Goal: Check status: Check status

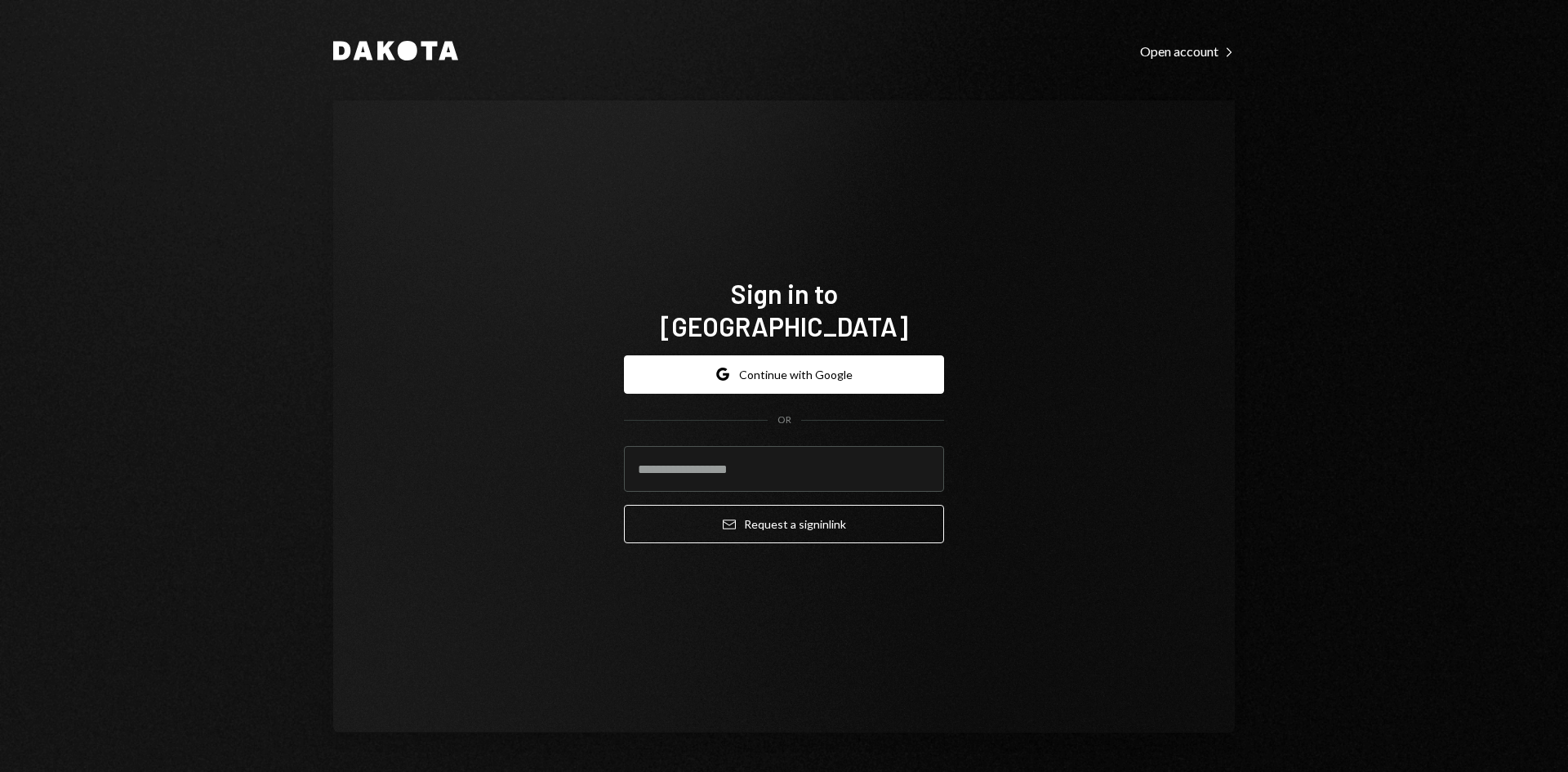
type input "**********"
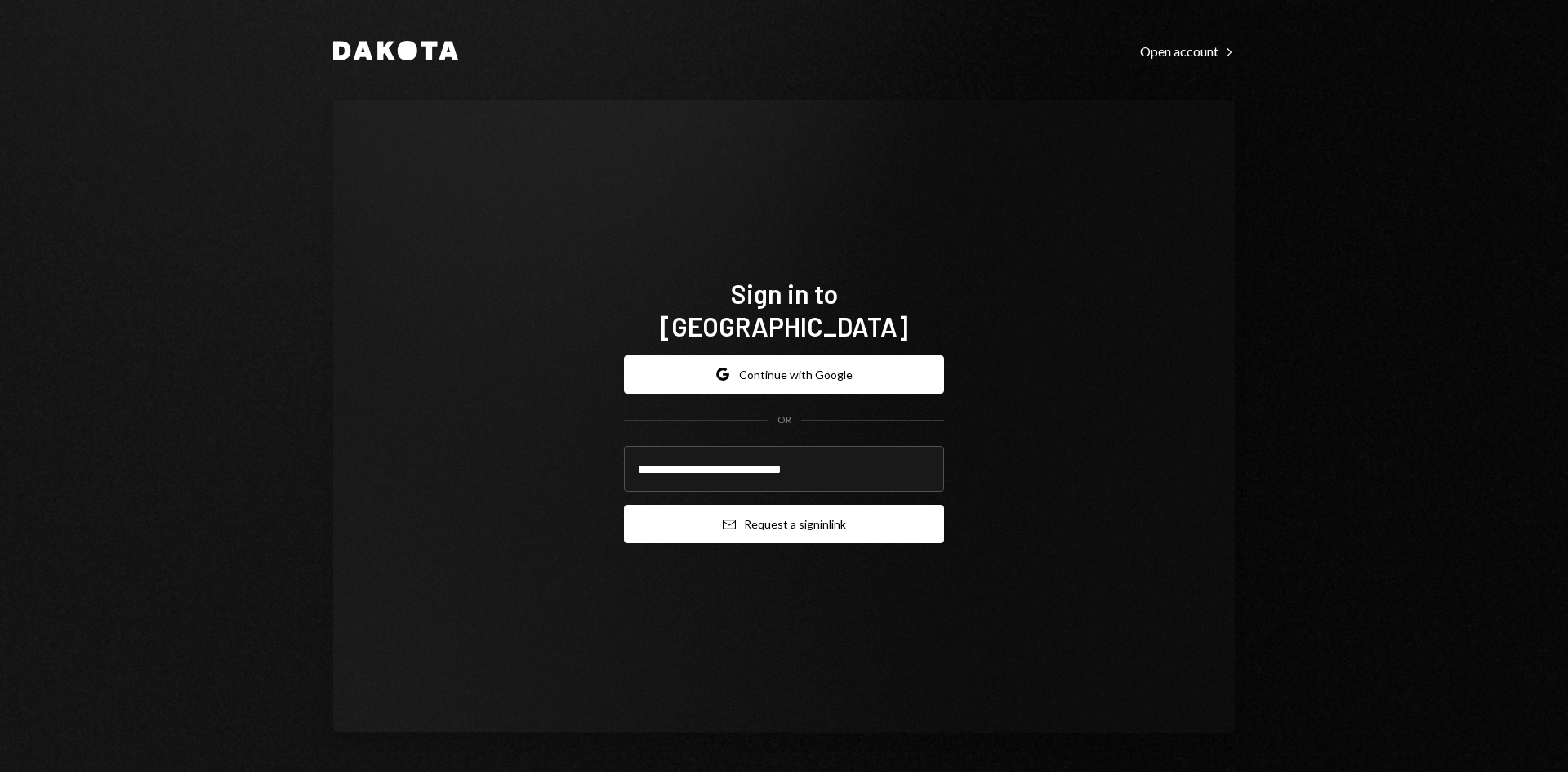
click at [770, 513] on button "Email Request a sign in link" at bounding box center [784, 525] width 320 height 39
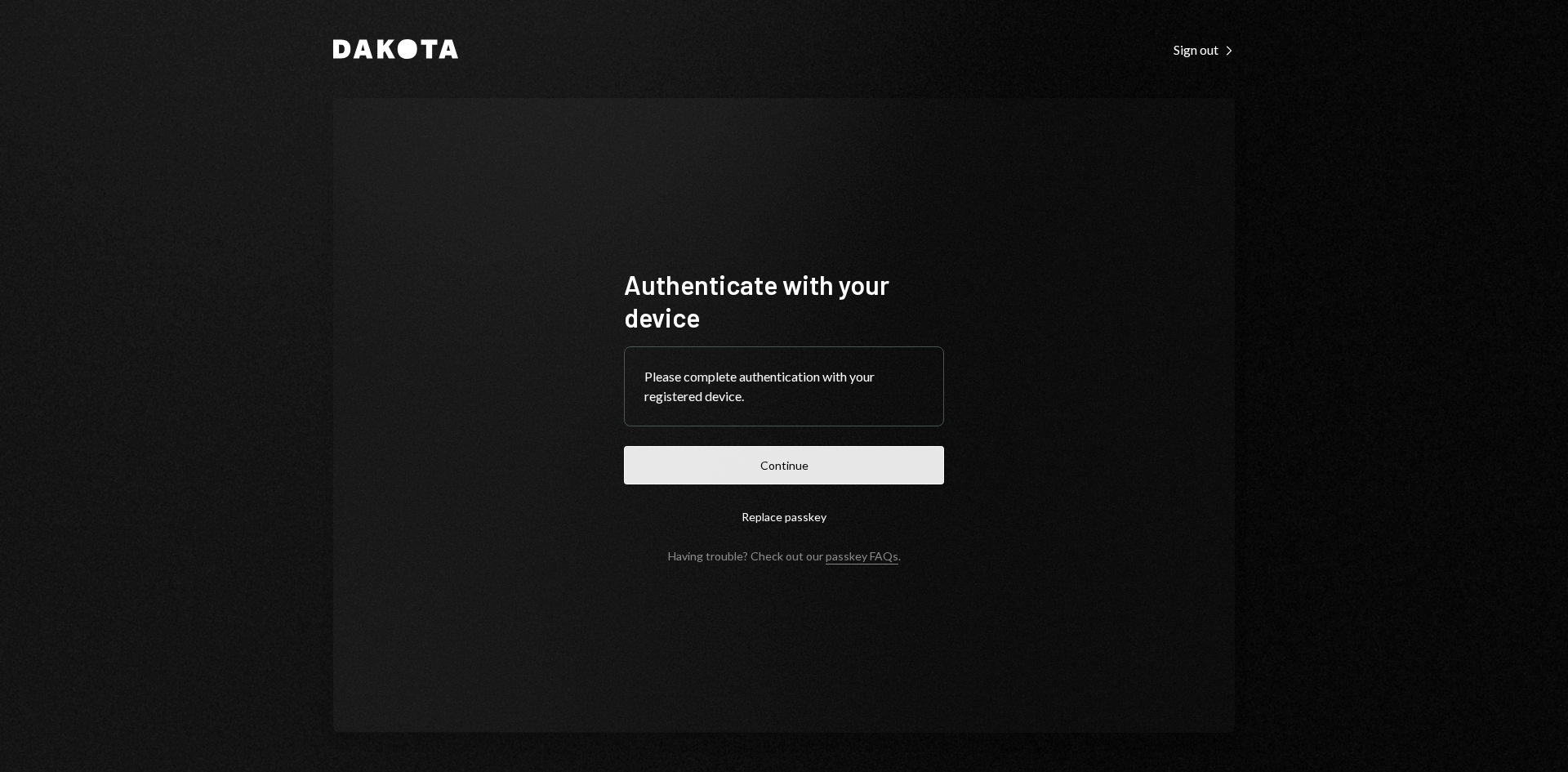
click at [725, 474] on button "Continue" at bounding box center [784, 465] width 320 height 39
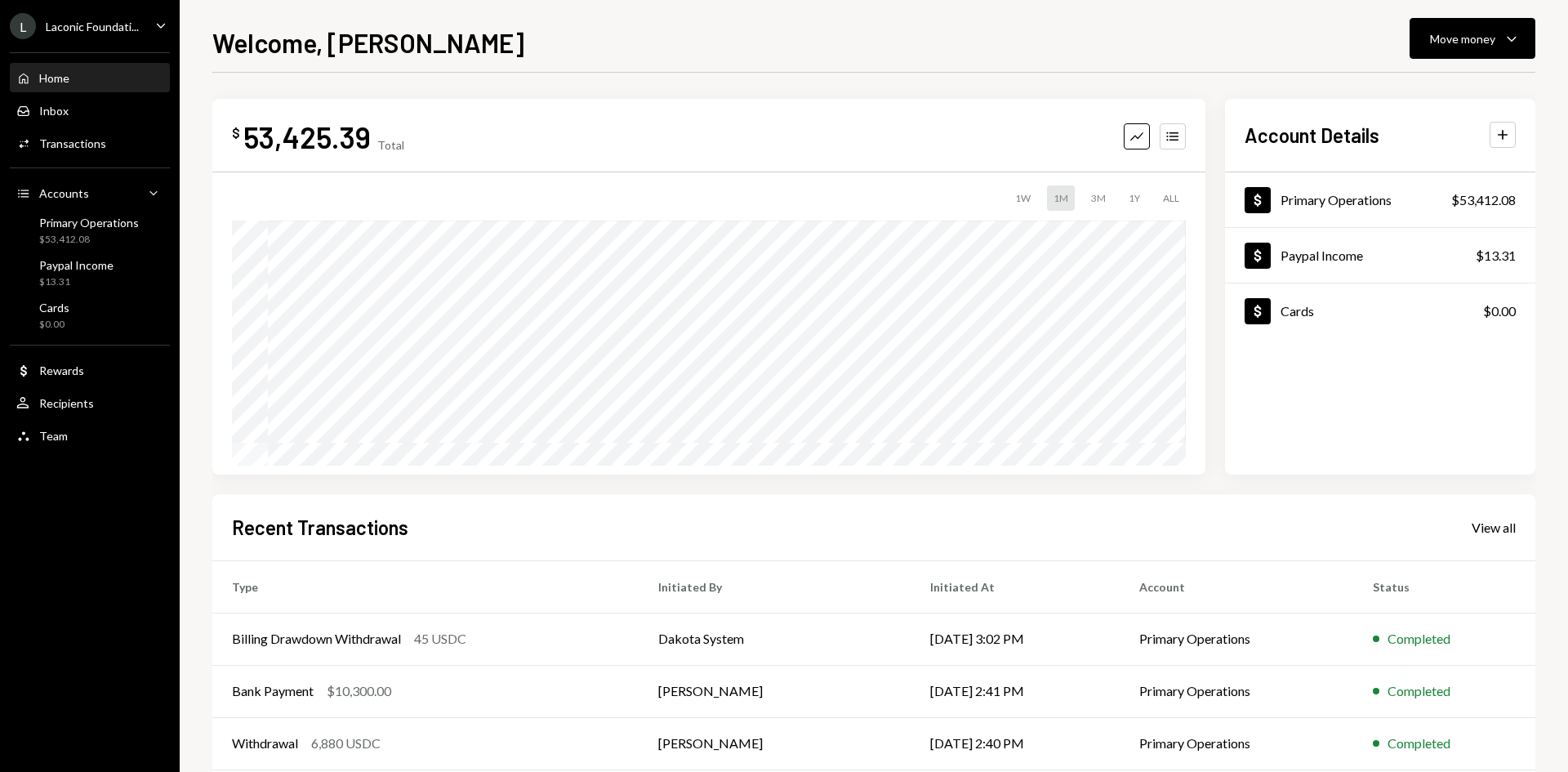
click at [163, 27] on icon "Caret Down" at bounding box center [161, 25] width 18 height 18
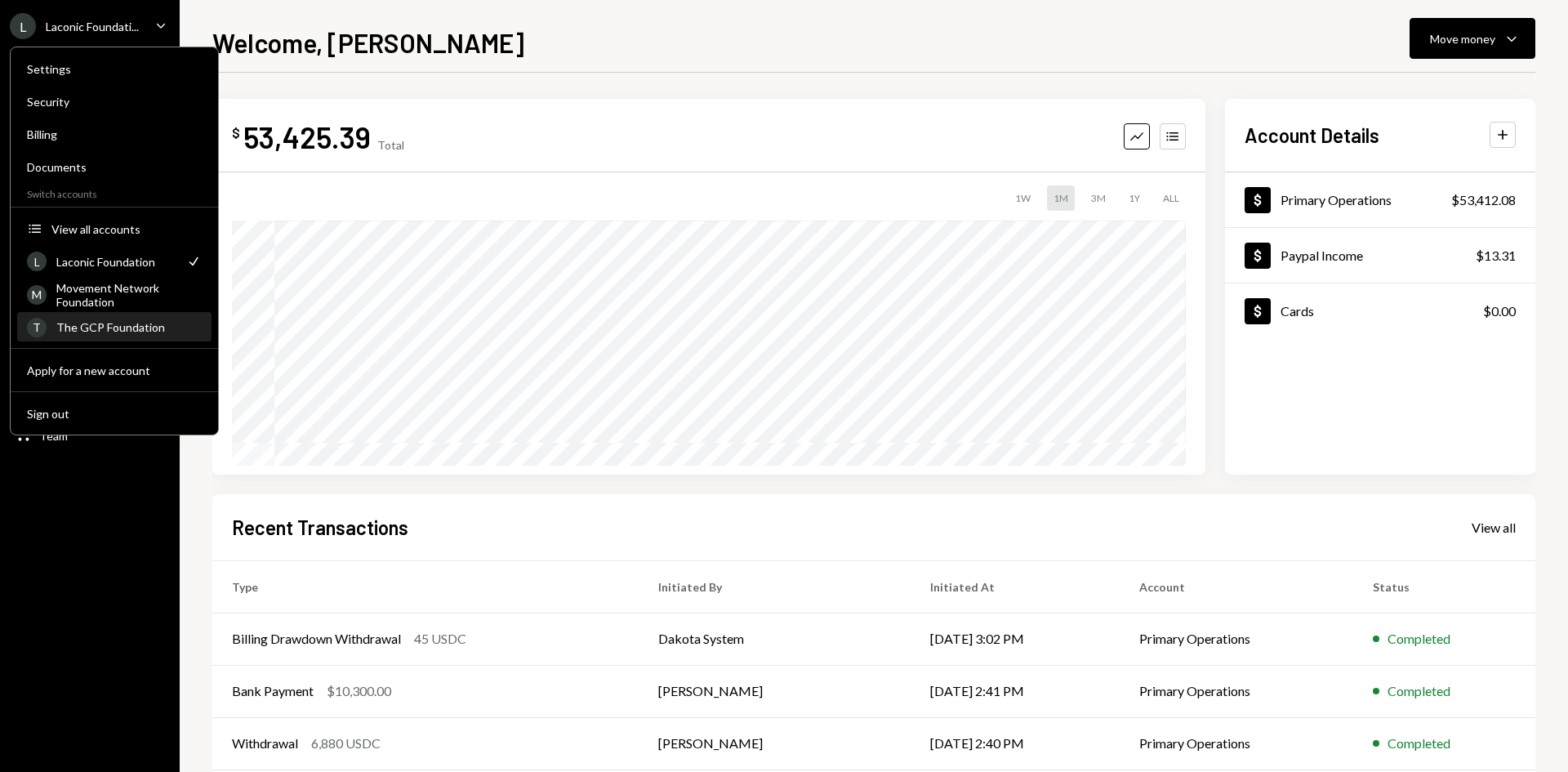
click at [161, 330] on div "The GCP Foundation" at bounding box center [128, 327] width 145 height 14
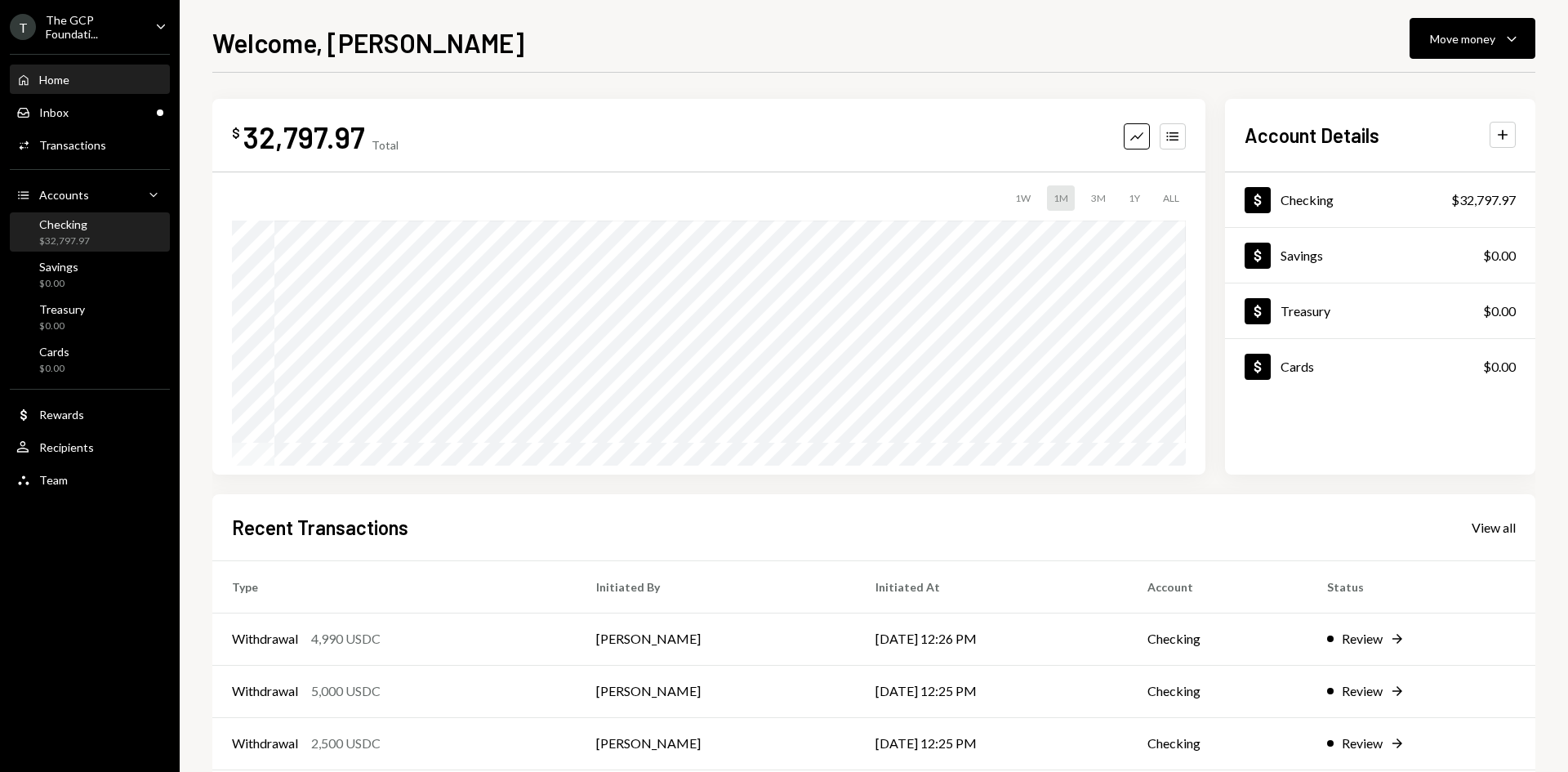
click at [75, 237] on div "$32,797.97" at bounding box center [64, 241] width 51 height 14
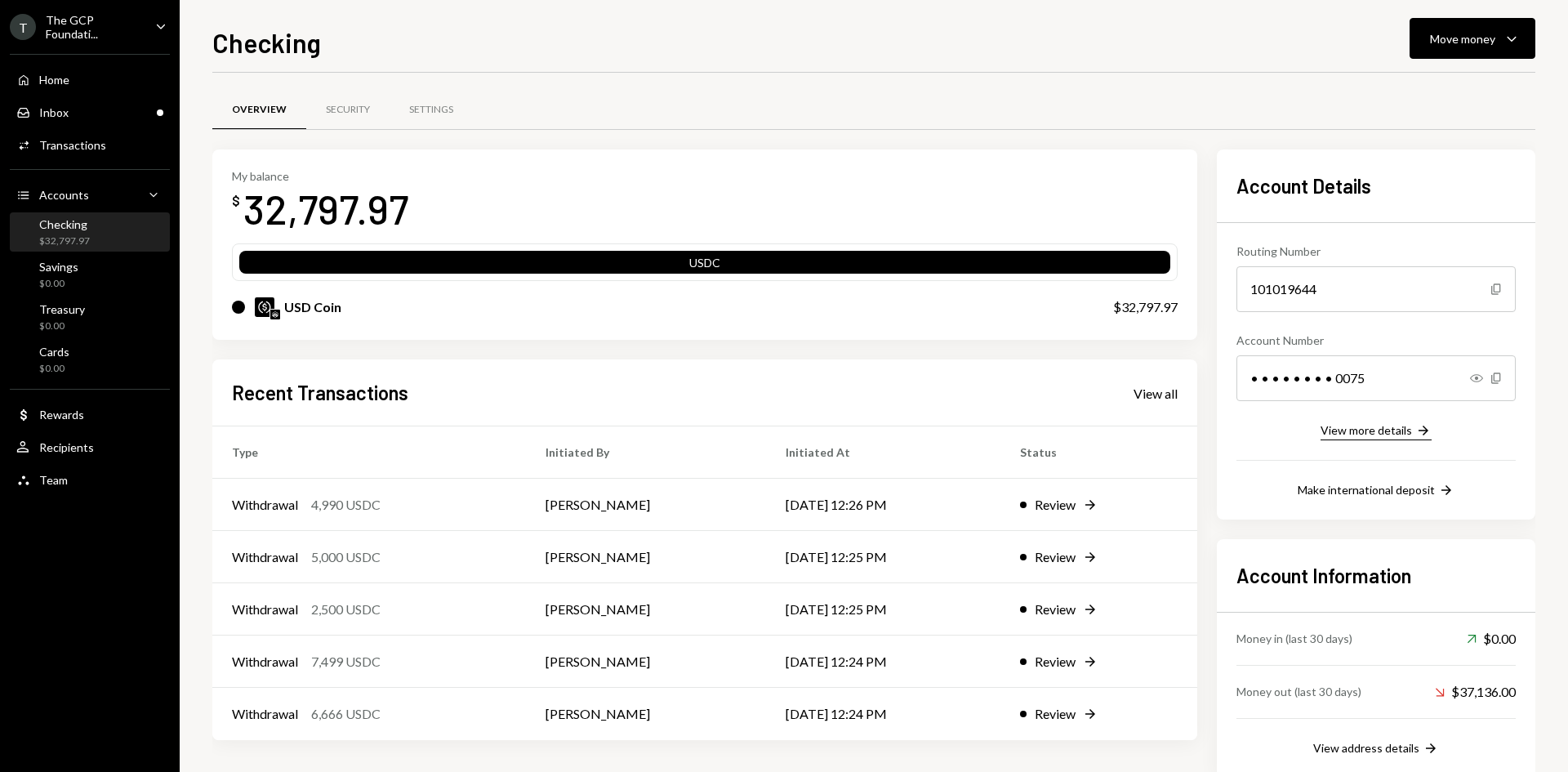
click at [1418, 432] on icon "Right Arrow" at bounding box center [1424, 430] width 17 height 17
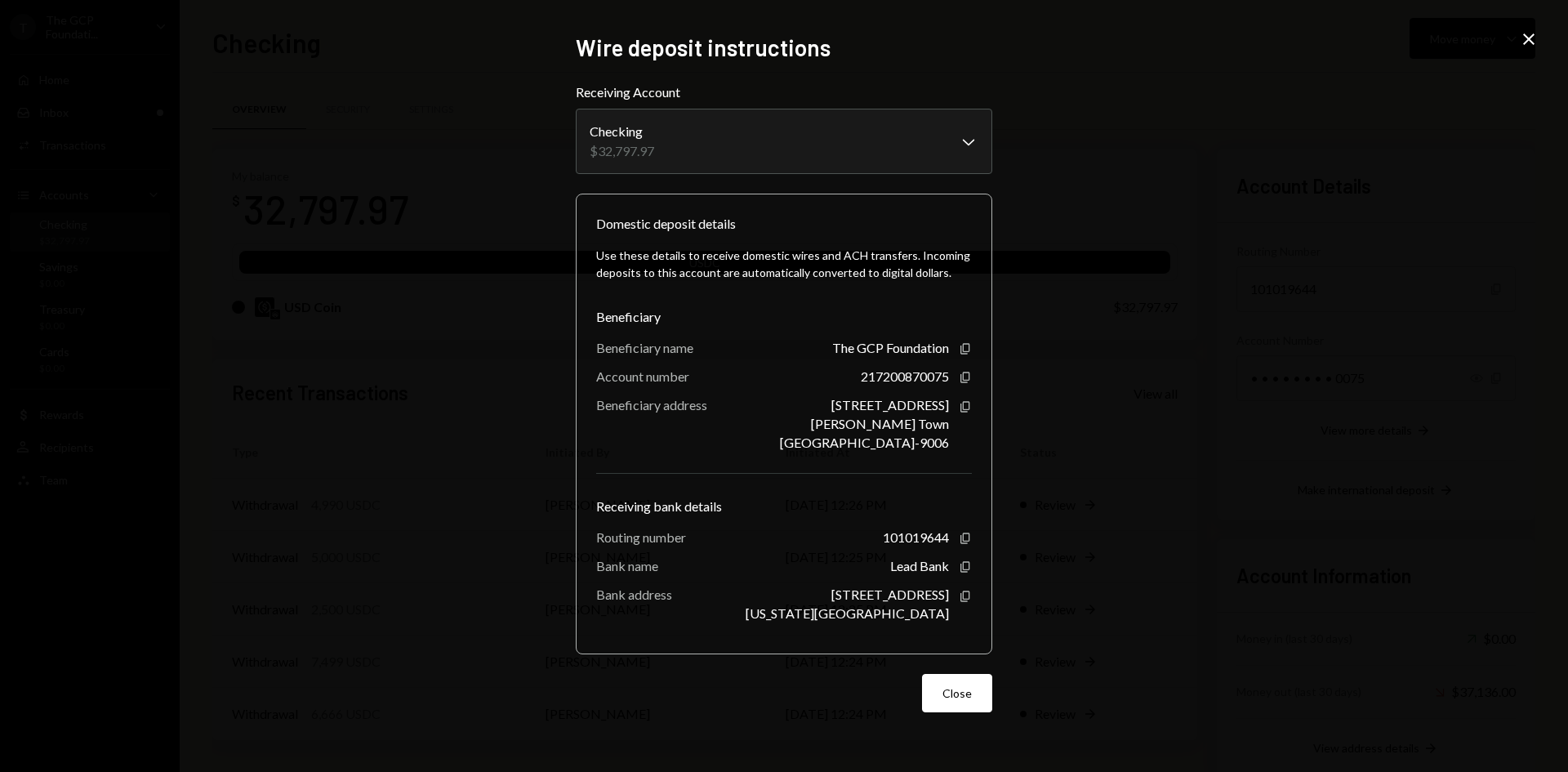
click at [1530, 39] on icon at bounding box center [1528, 39] width 11 height 11
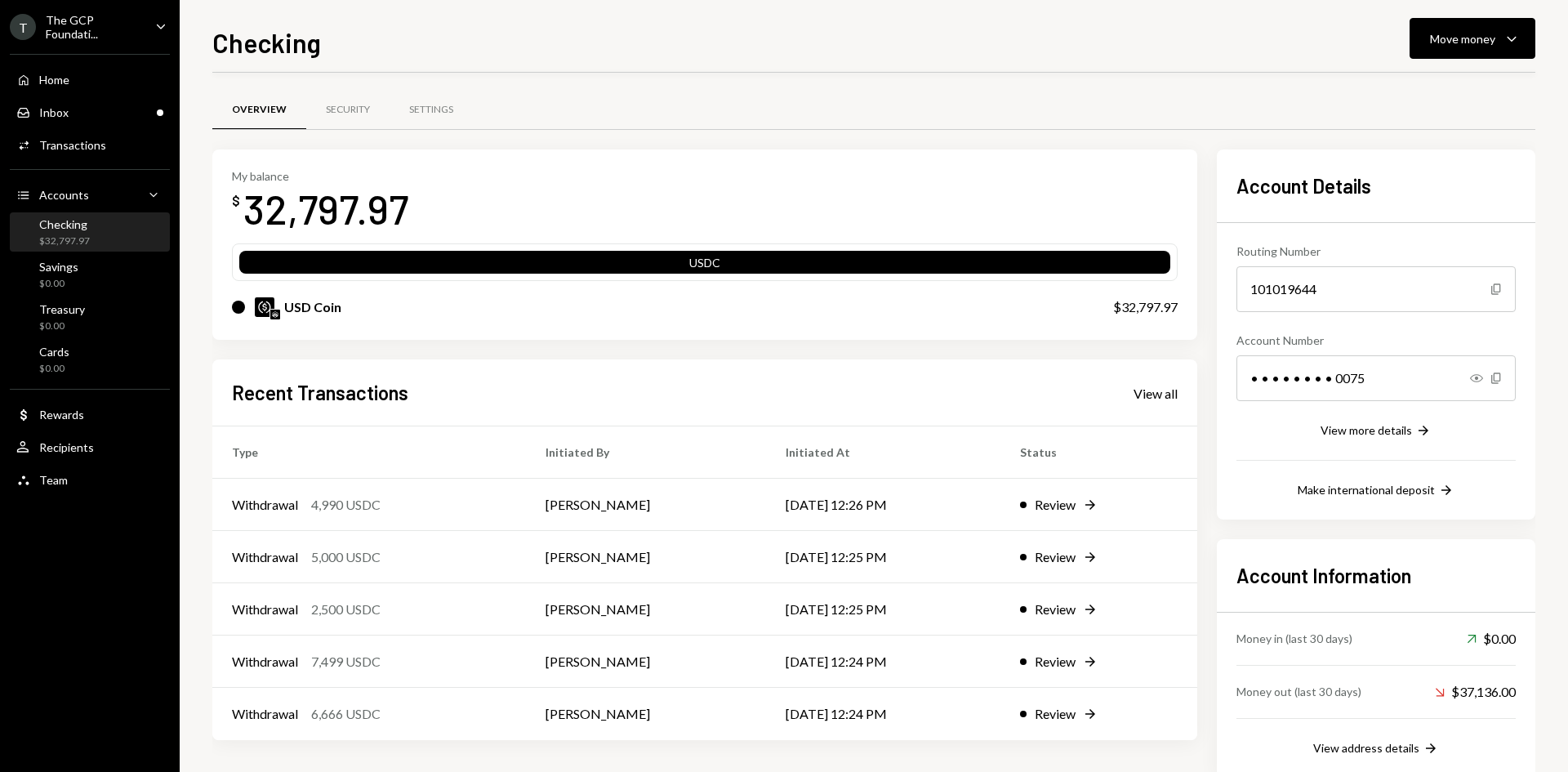
scroll to position [39, 0]
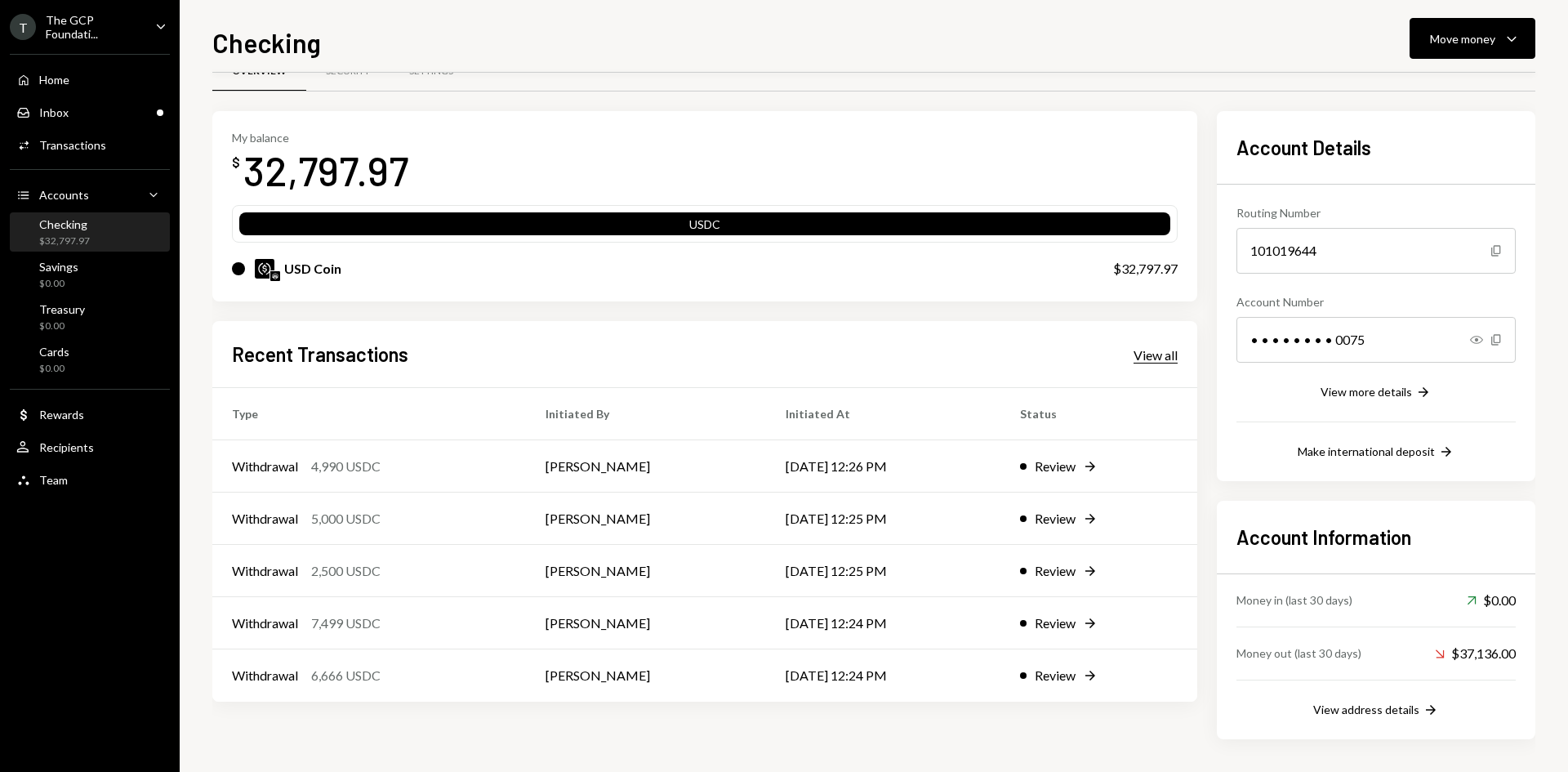
click at [1143, 355] on div "View all" at bounding box center [1156, 356] width 44 height 17
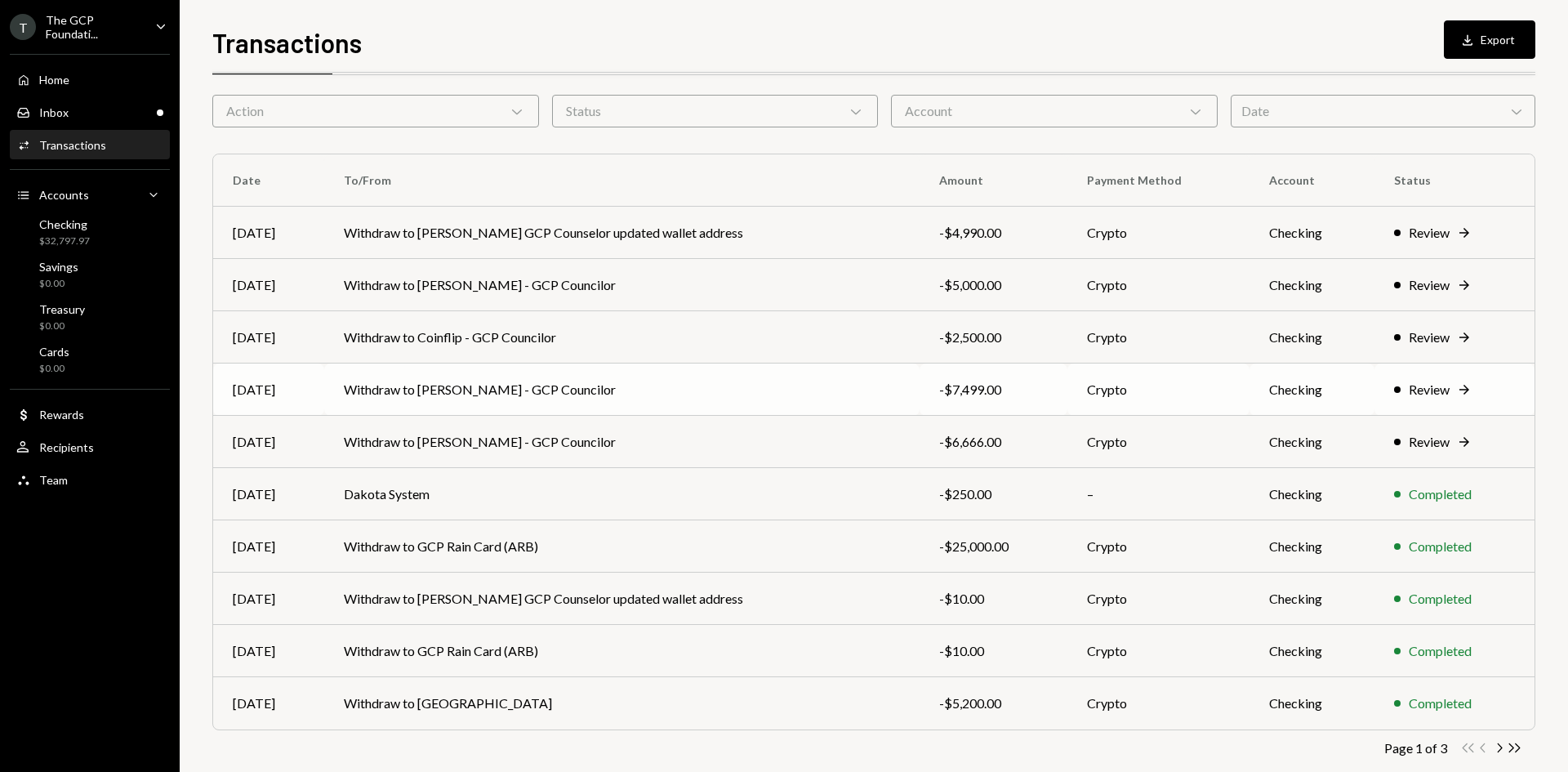
scroll to position [81, 0]
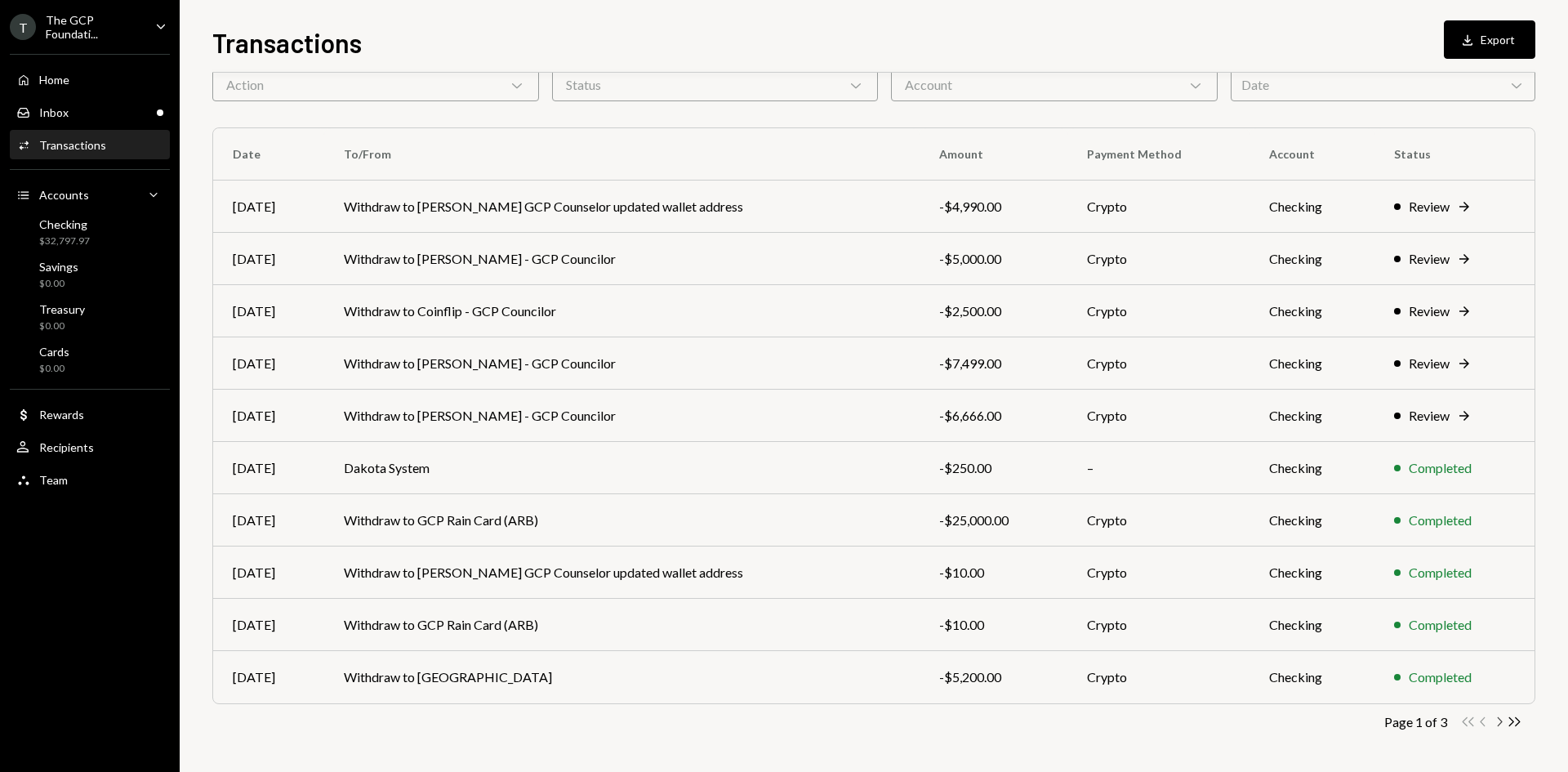
click at [1497, 723] on icon "Chevron Right" at bounding box center [1499, 721] width 16 height 16
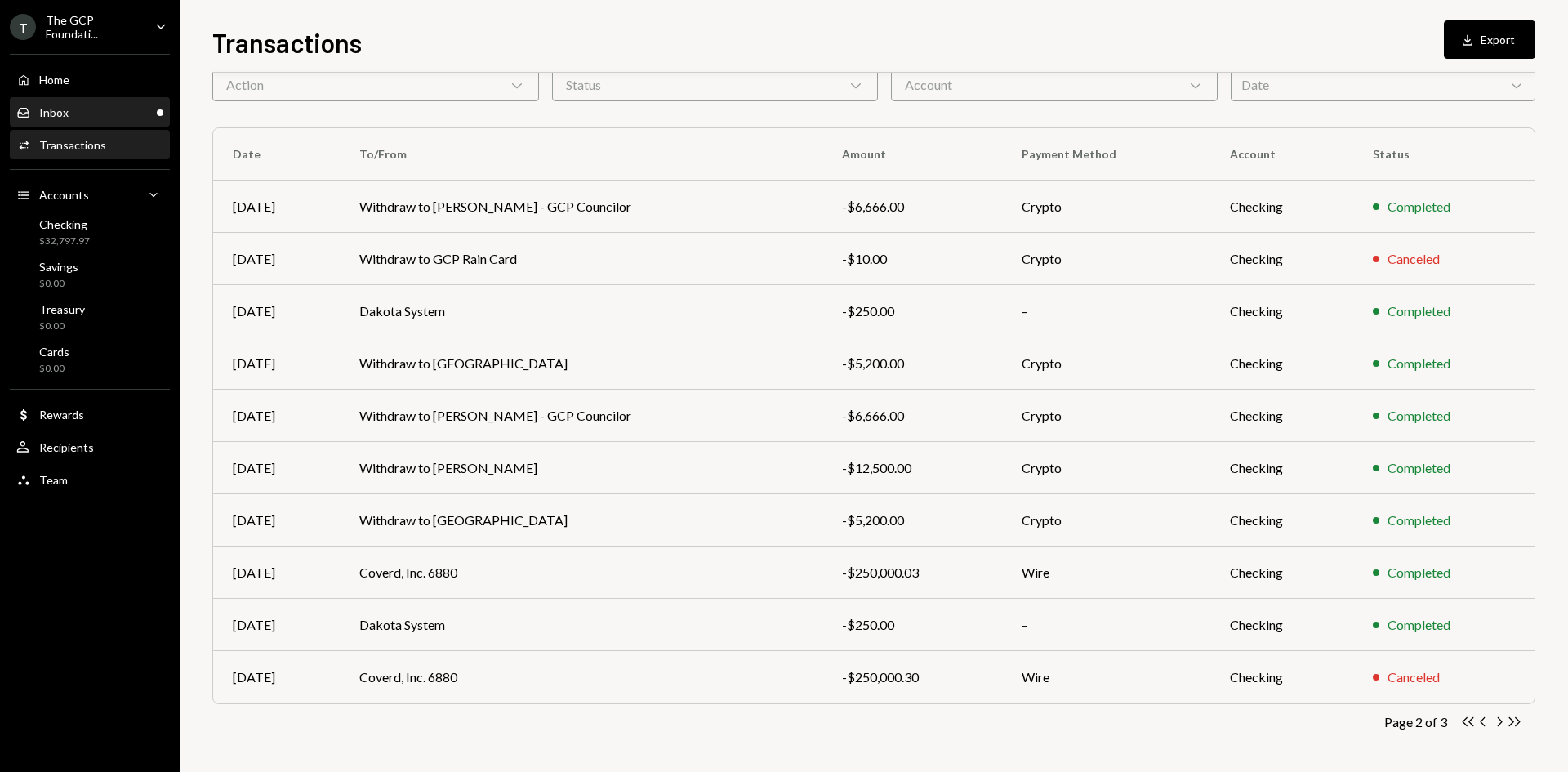
click at [94, 113] on div "Inbox Inbox" at bounding box center [90, 113] width 147 height 15
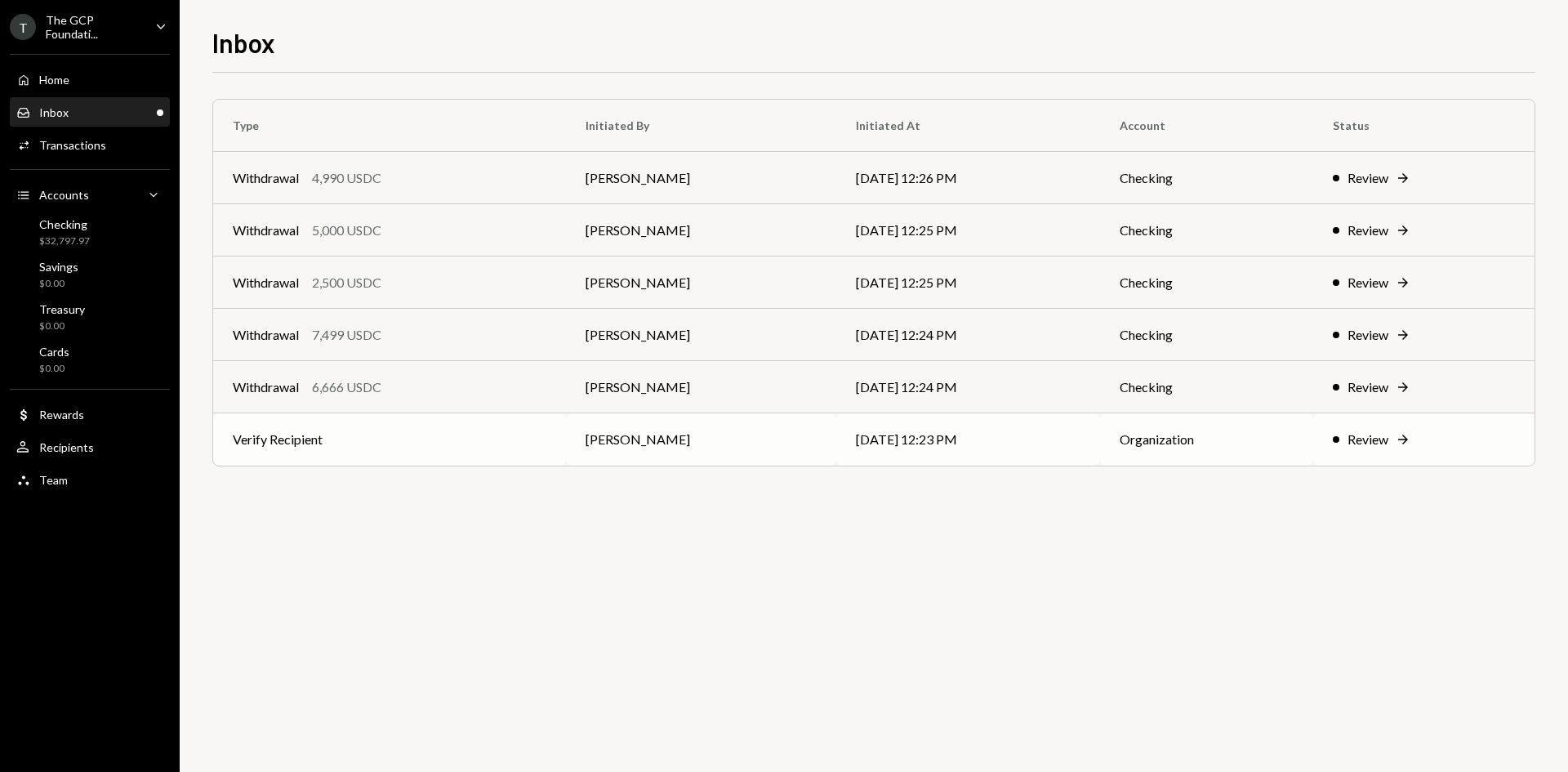
click at [471, 447] on td "Verify Recipient" at bounding box center [390, 440] width 353 height 53
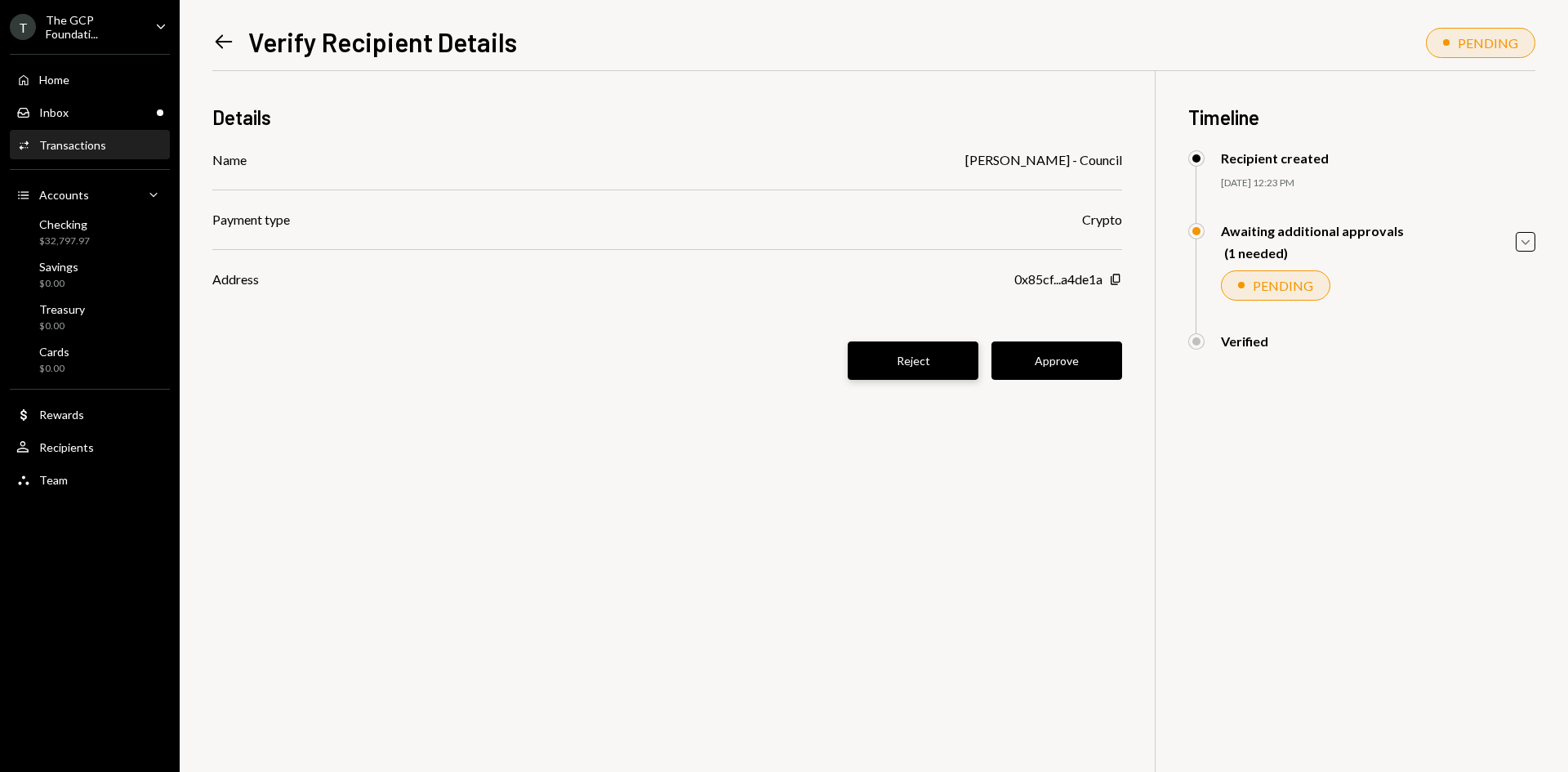
click at [920, 367] on button "Reject" at bounding box center [913, 361] width 131 height 39
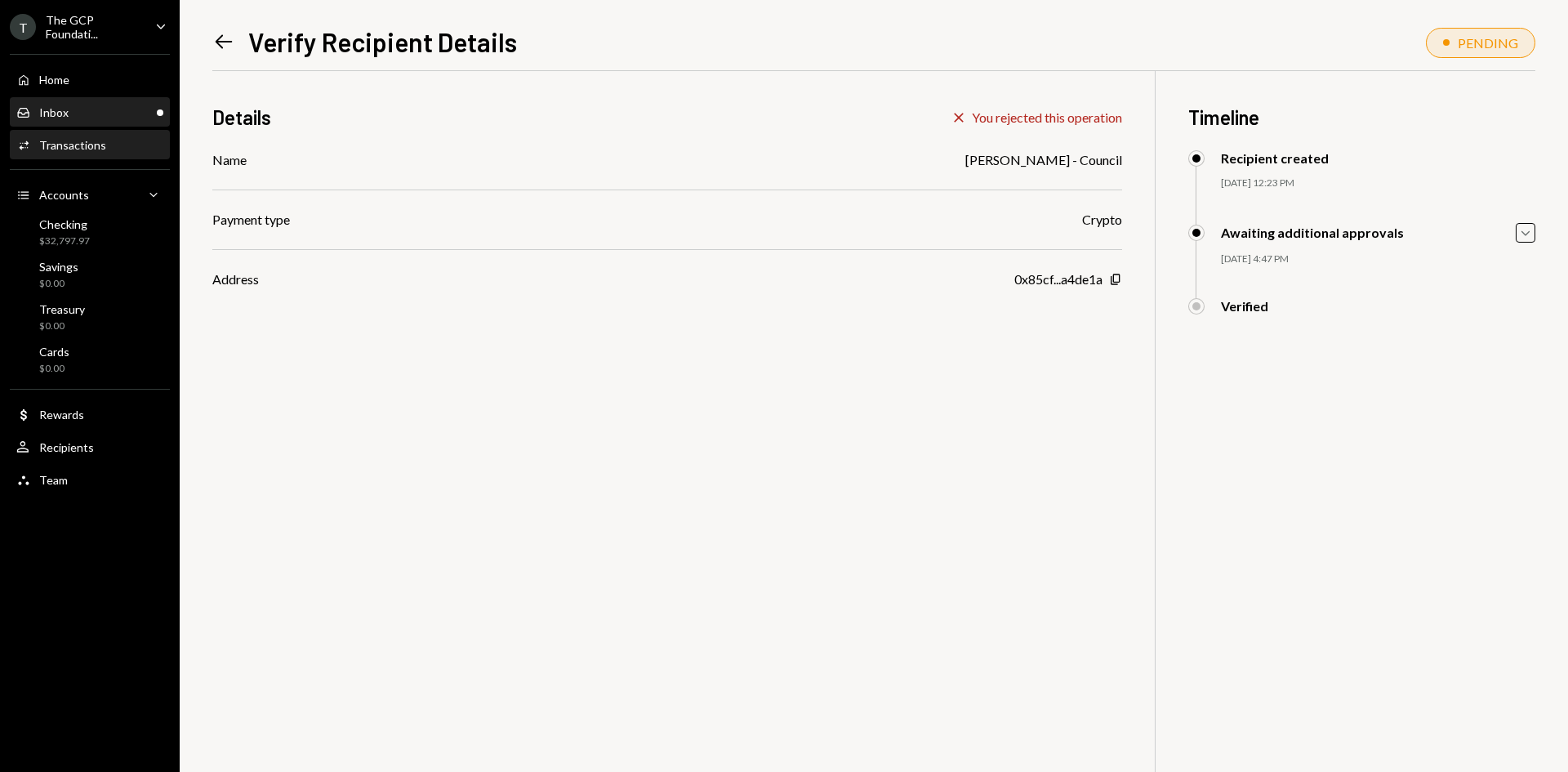
click at [108, 121] on div "Inbox Inbox" at bounding box center [90, 113] width 147 height 28
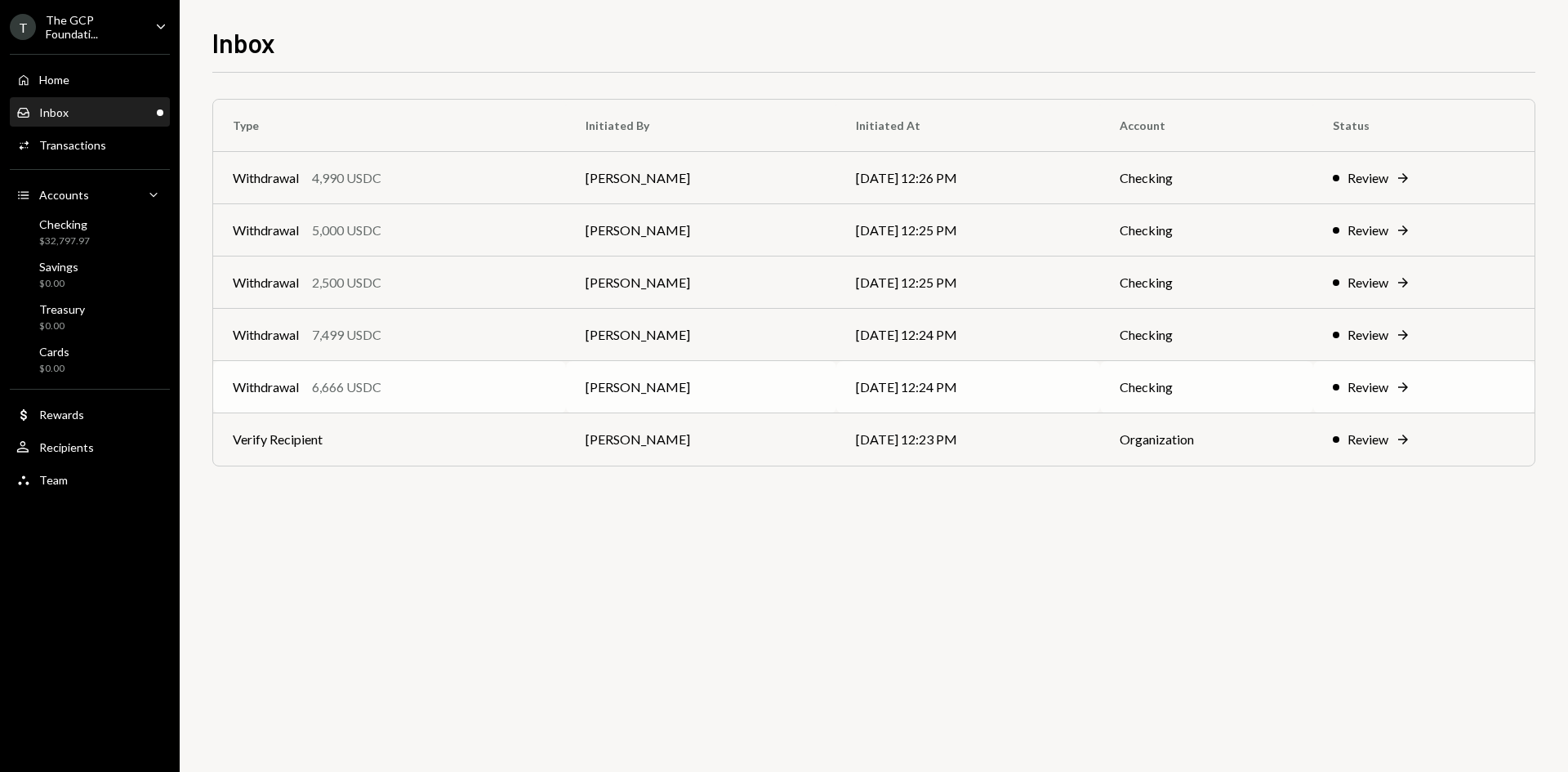
click at [365, 390] on div "6,666 USDC" at bounding box center [346, 387] width 69 height 19
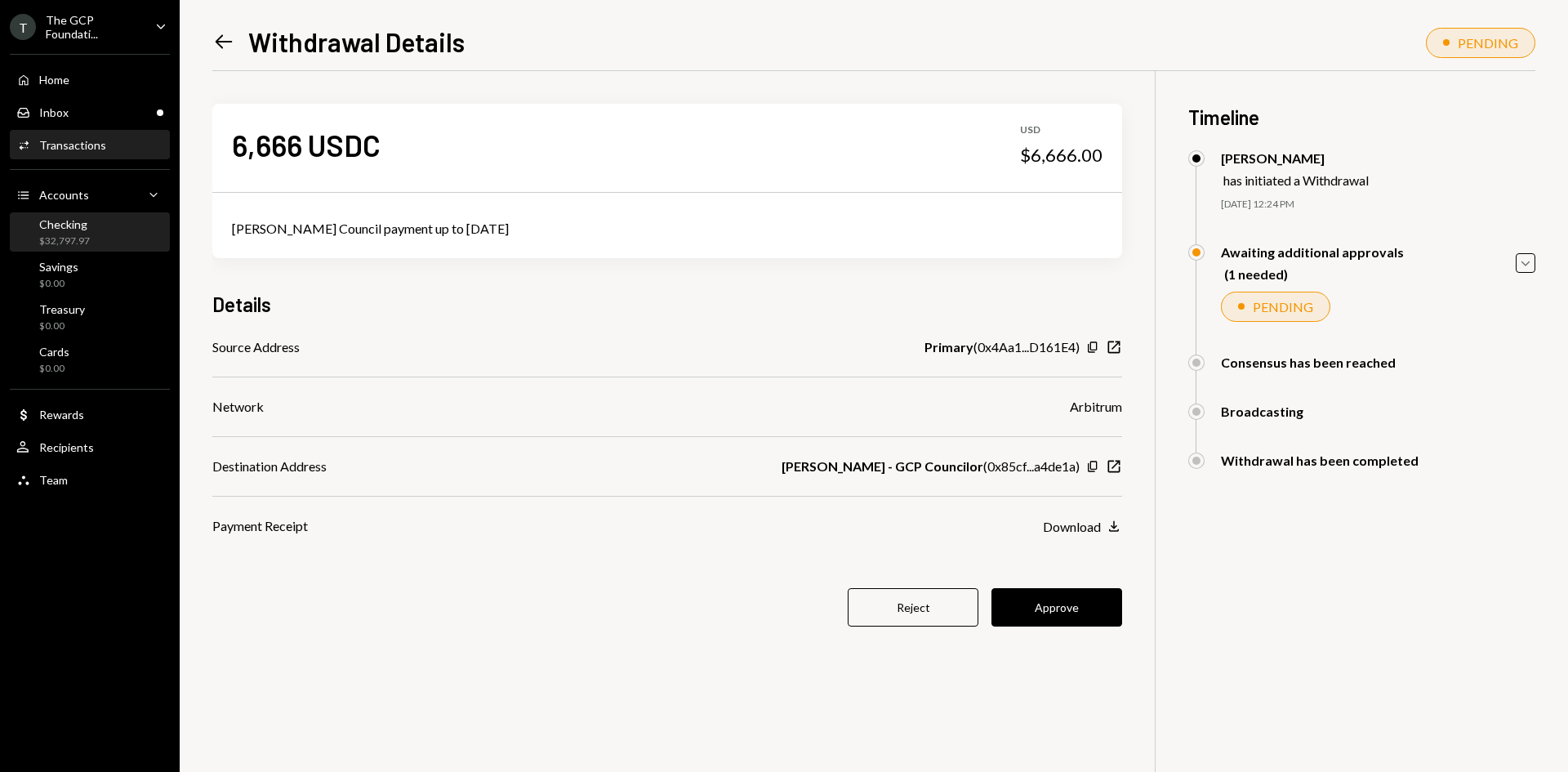
click at [86, 239] on div "$32,797.97" at bounding box center [64, 241] width 51 height 14
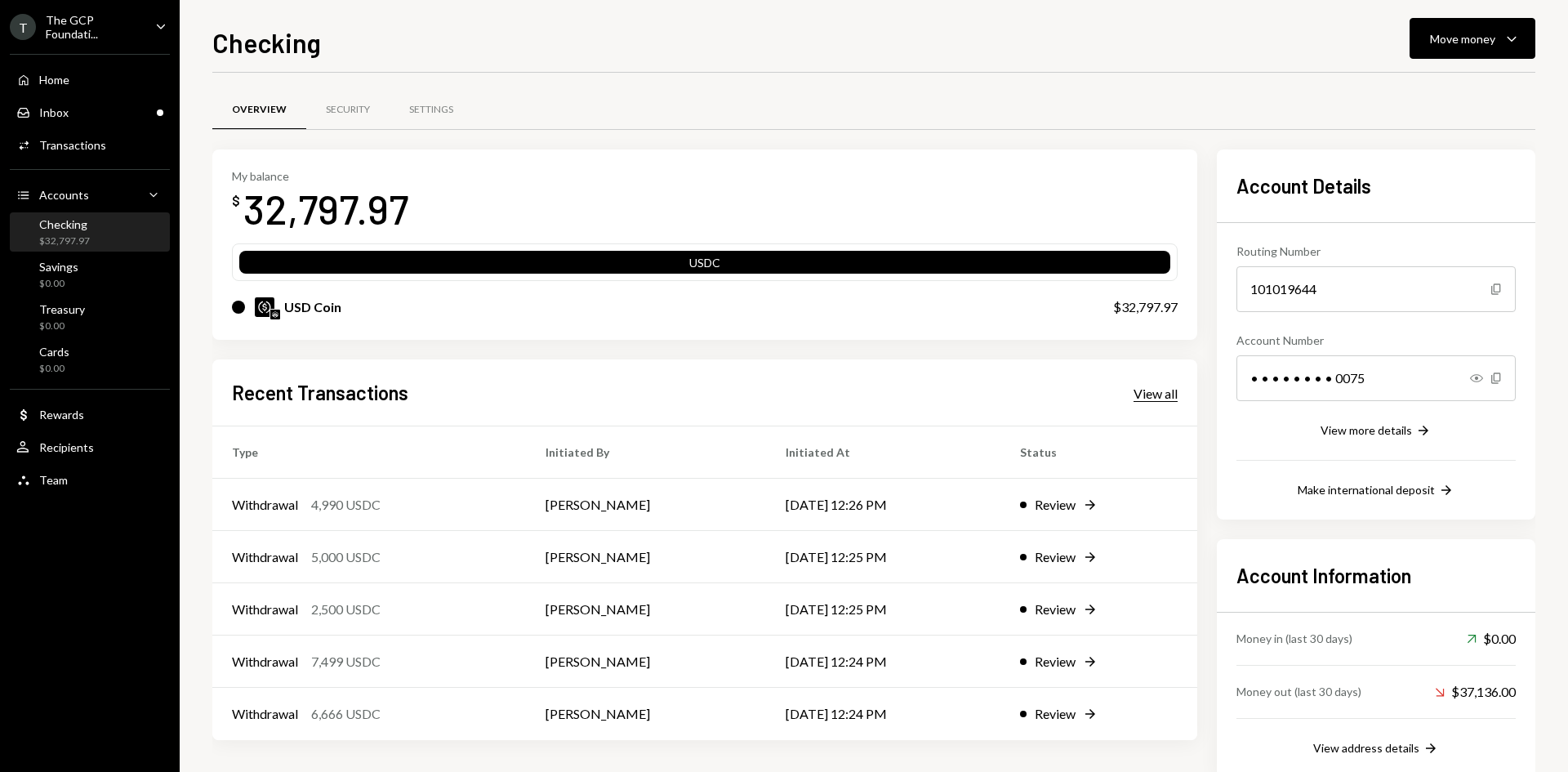
click at [1176, 388] on div "View all" at bounding box center [1156, 393] width 44 height 17
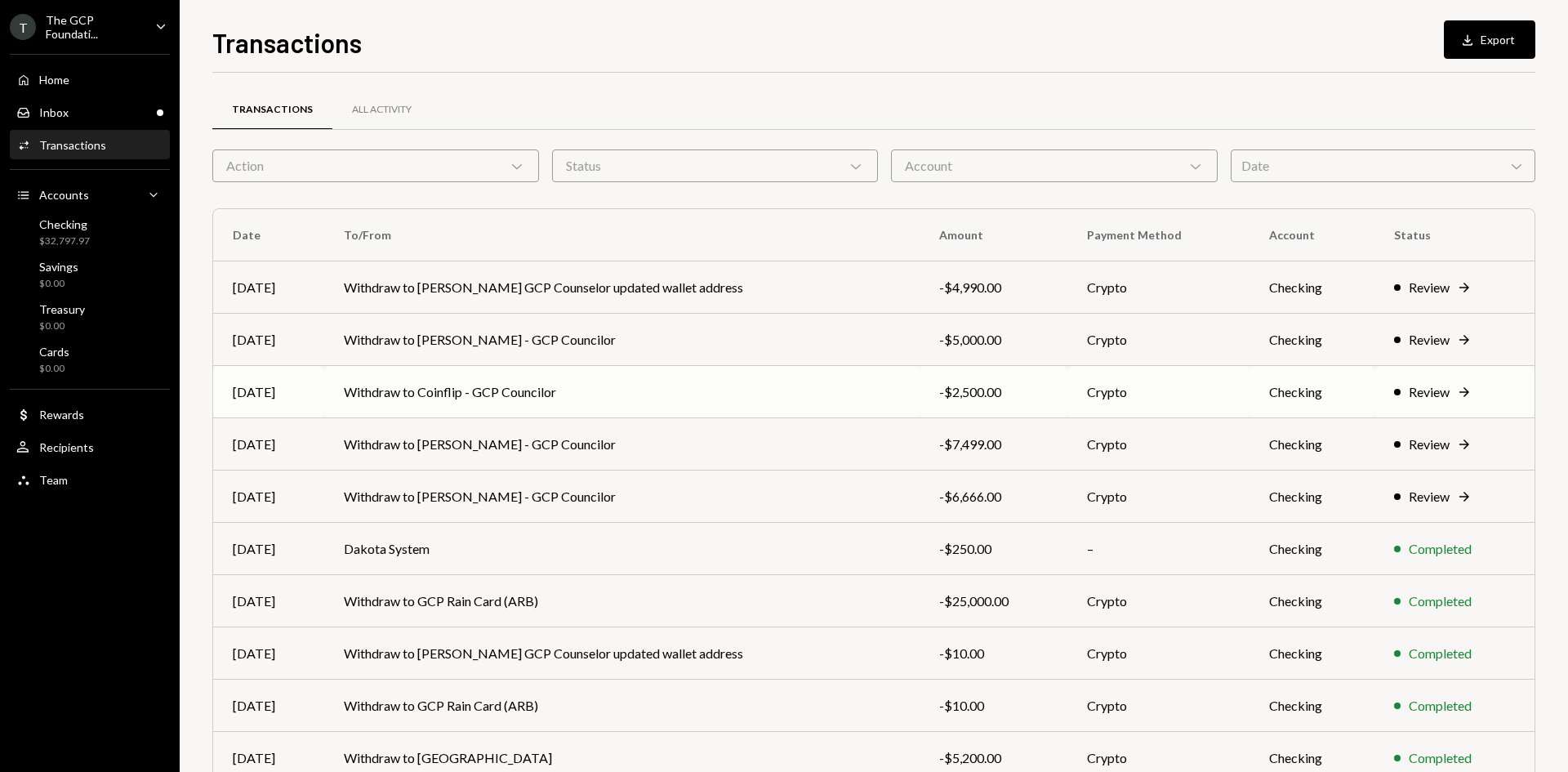
scroll to position [81, 0]
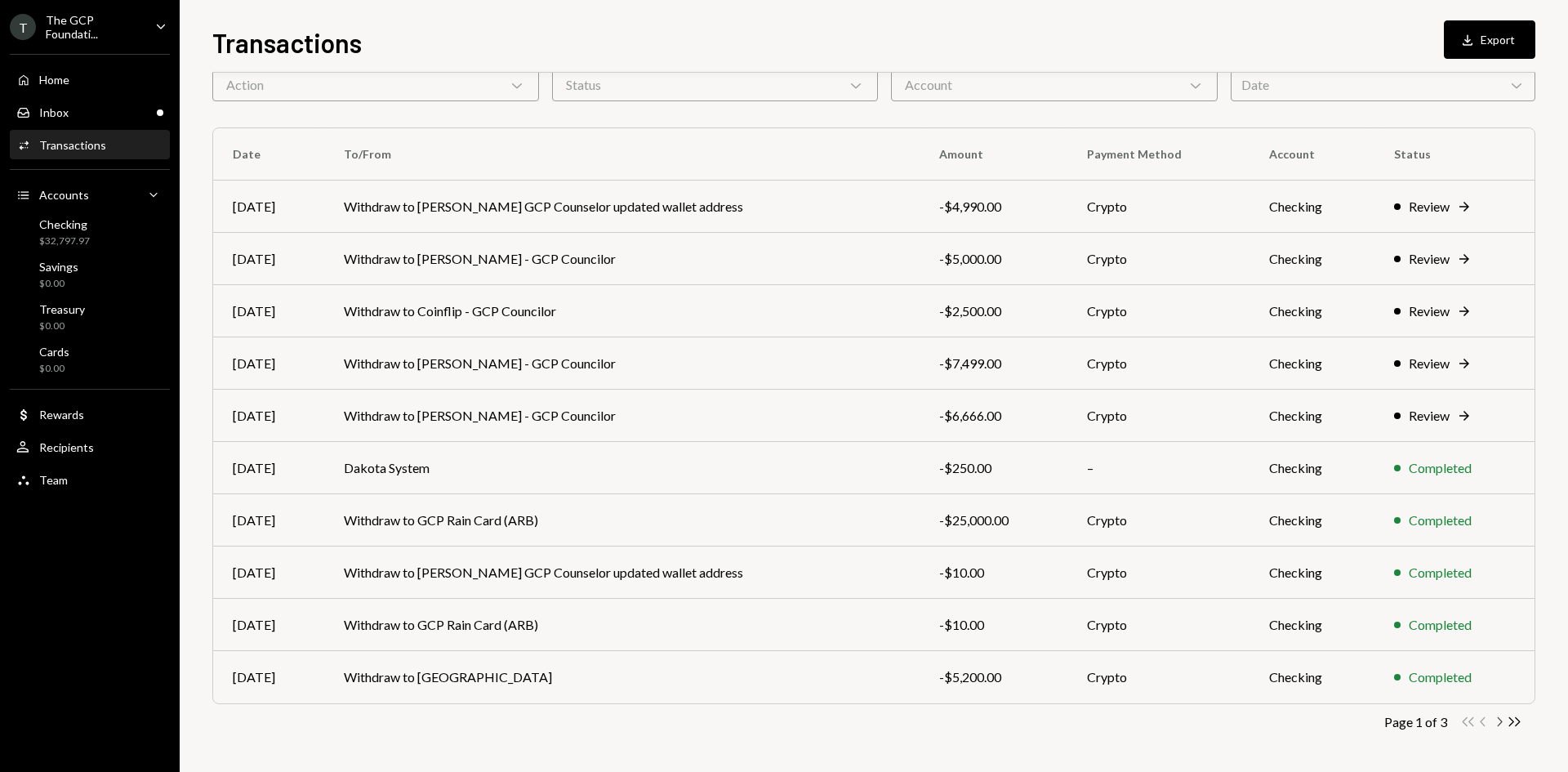
click at [1499, 720] on icon "Chevron Right" at bounding box center [1499, 721] width 16 height 16
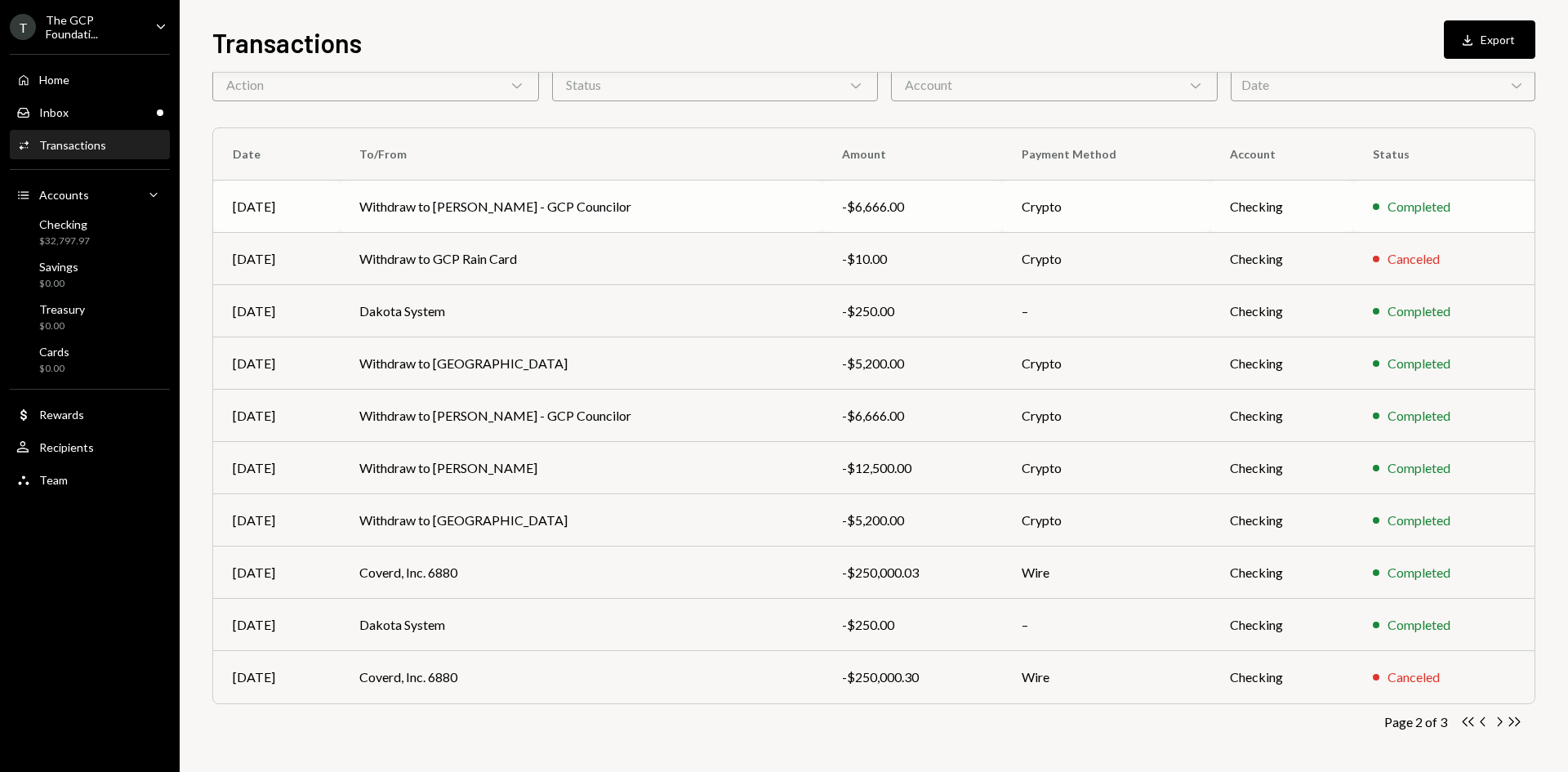
click at [452, 207] on td "Withdraw to [PERSON_NAME] - GCP Councilor" at bounding box center [581, 206] width 483 height 53
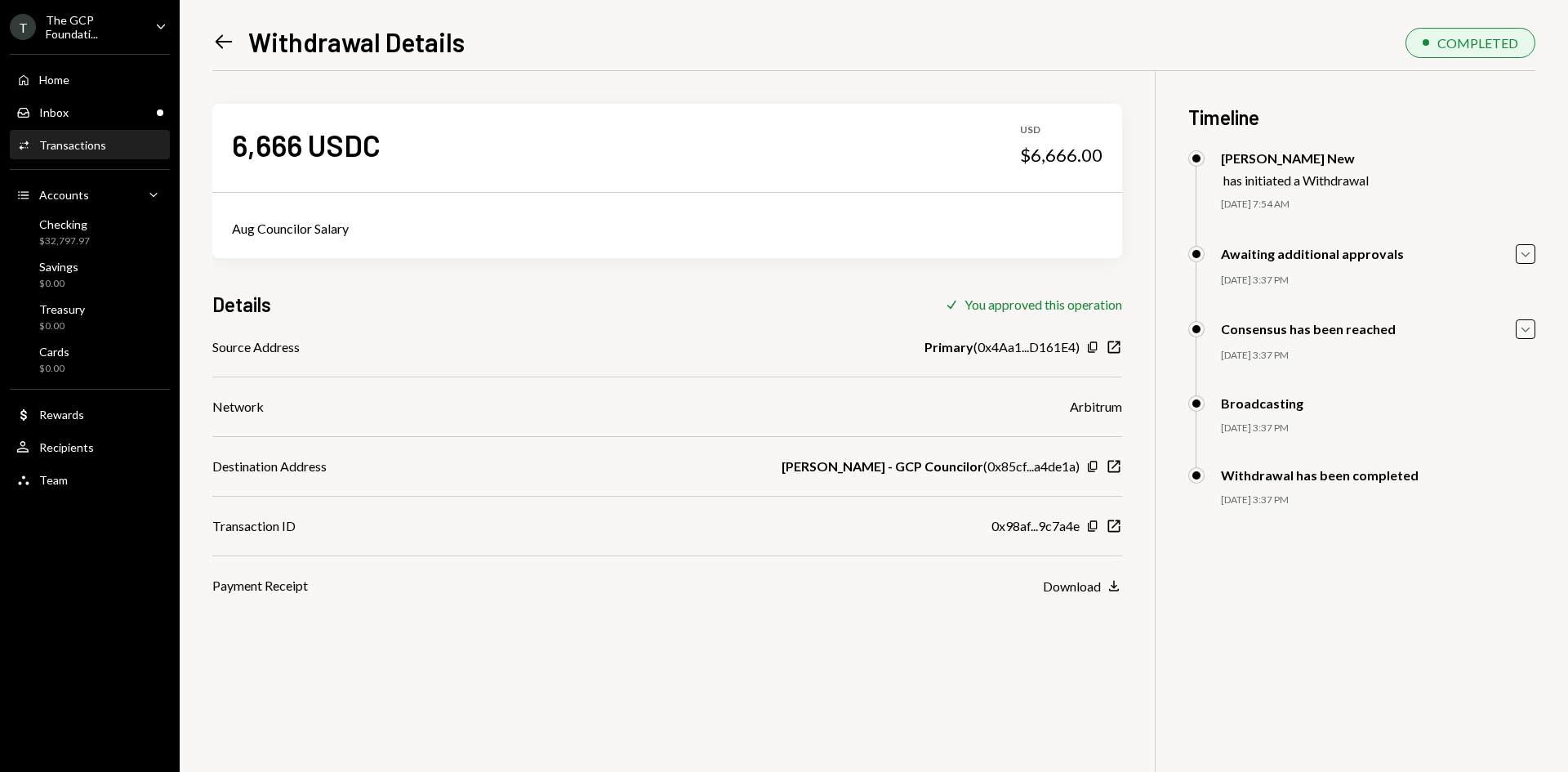
click at [218, 40] on icon at bounding box center [223, 42] width 18 height 14
